Goal: Find specific page/section: Find specific page/section

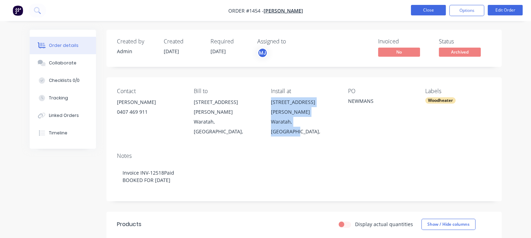
click at [432, 11] on button "Close" at bounding box center [428, 10] width 35 height 10
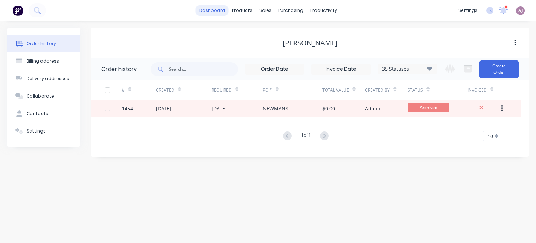
click at [217, 12] on link "dashboard" at bounding box center [212, 10] width 33 height 10
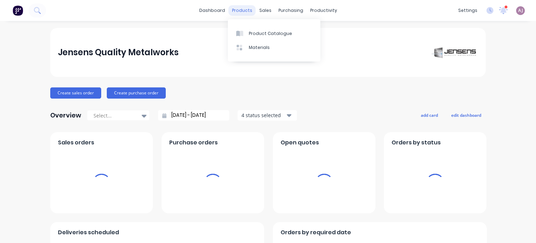
click at [240, 9] on div "products" at bounding box center [242, 10] width 27 height 10
click at [267, 8] on div "sales" at bounding box center [265, 10] width 19 height 10
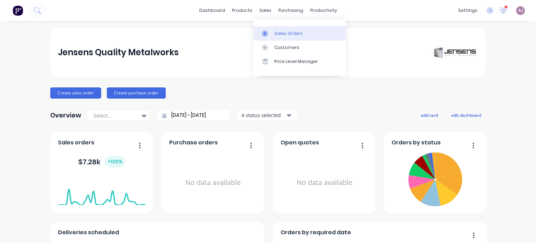
click at [293, 32] on div "Sales Orders" at bounding box center [289, 33] width 29 height 6
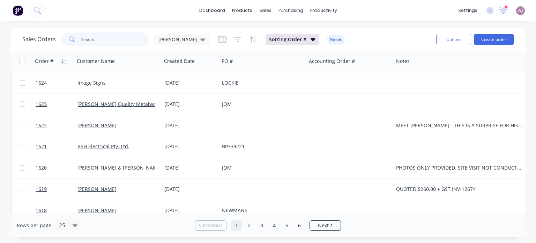
click at [90, 41] on input "text" at bounding box center [115, 39] width 68 height 14
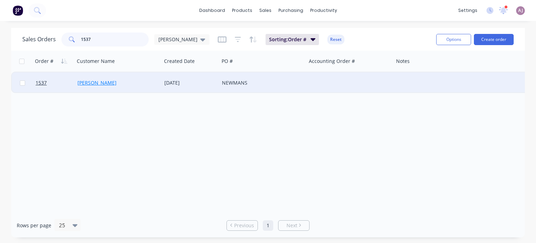
type input "1537"
click at [104, 82] on link "[PERSON_NAME]" at bounding box center [97, 82] width 39 height 7
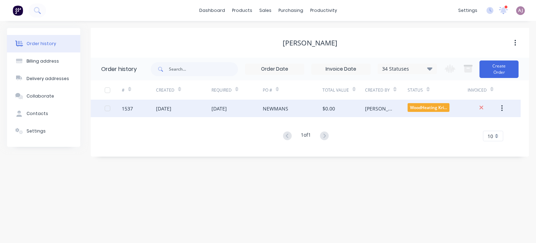
click at [227, 113] on div "[DATE]" at bounding box center [237, 108] width 51 height 17
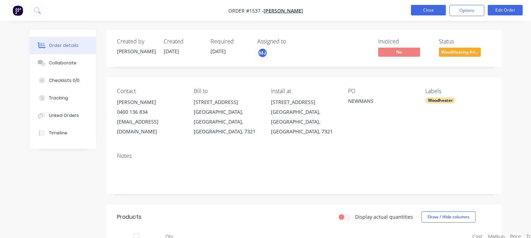
click at [429, 12] on button "Close" at bounding box center [428, 10] width 35 height 10
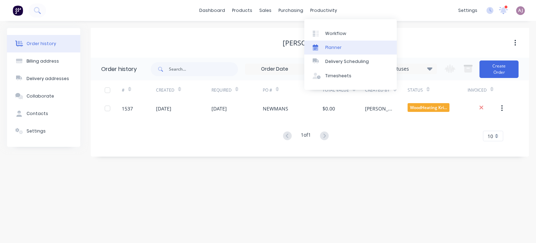
click at [331, 44] on link "Planner" at bounding box center [351, 48] width 93 height 14
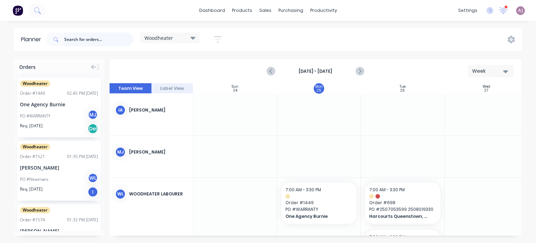
click at [78, 41] on input "text" at bounding box center [98, 39] width 69 height 14
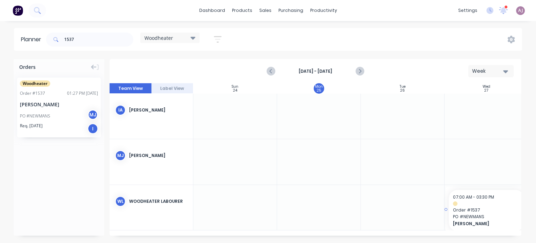
drag, startPoint x: 33, startPoint y: 101, endPoint x: 475, endPoint y: 190, distance: 450.5
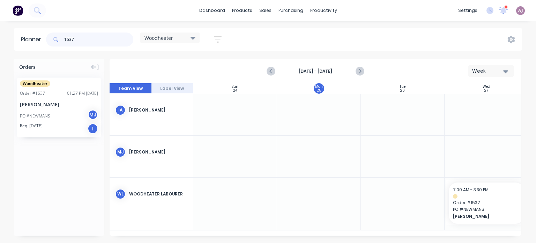
click at [65, 37] on input "1537" at bounding box center [98, 39] width 69 height 14
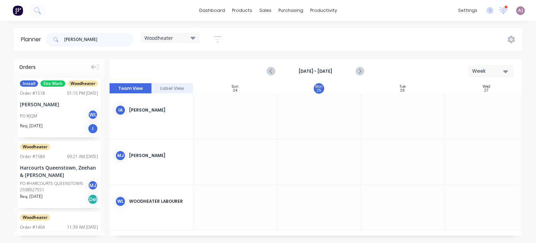
type input "[PERSON_NAME]"
drag, startPoint x: 38, startPoint y: 114, endPoint x: 479, endPoint y: 198, distance: 449.4
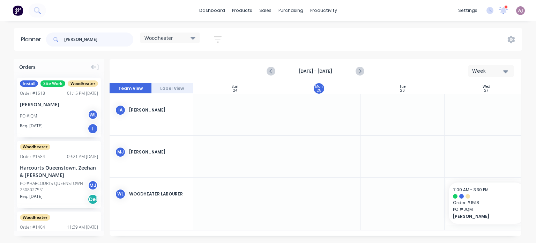
click at [73, 37] on input "[PERSON_NAME]" at bounding box center [98, 39] width 69 height 14
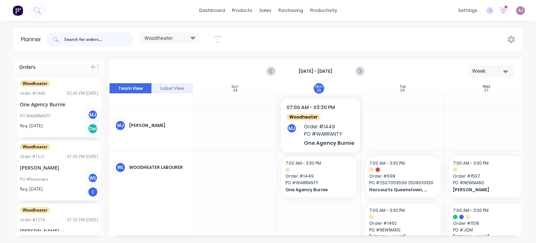
scroll to position [50, 0]
